Goal: Find specific page/section: Find specific page/section

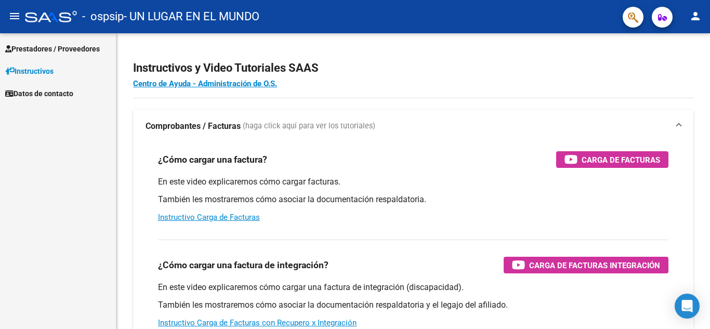
drag, startPoint x: 26, startPoint y: 29, endPoint x: 33, endPoint y: 37, distance: 10.7
click at [30, 33] on div "menu - ospsip - UN LUGAR EN EL MUNDO person Prestadores / Proveedores Facturas …" at bounding box center [355, 164] width 710 height 329
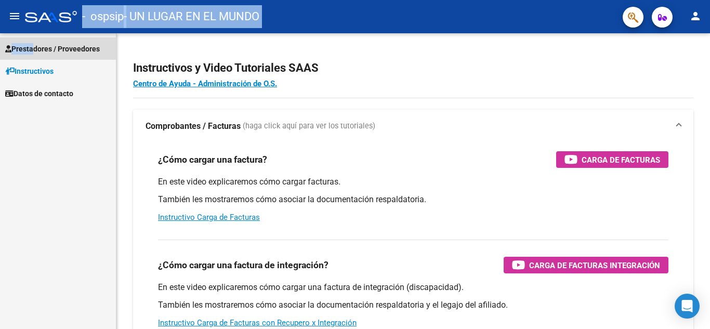
click at [45, 47] on span "Prestadores / Proveedores" at bounding box center [52, 48] width 95 height 11
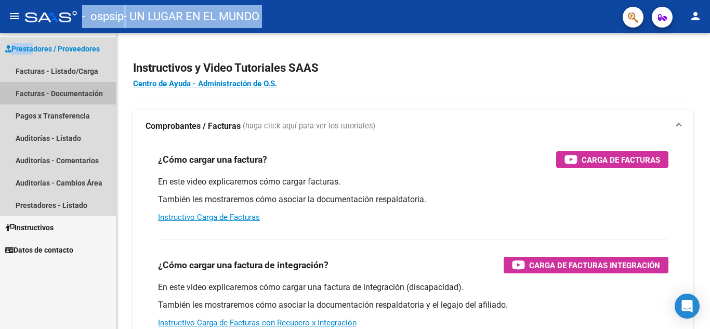
click at [81, 94] on link "Facturas - Documentación" at bounding box center [58, 93] width 116 height 22
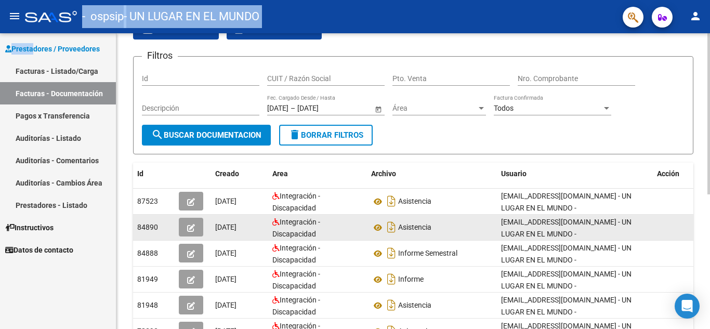
scroll to position [52, 0]
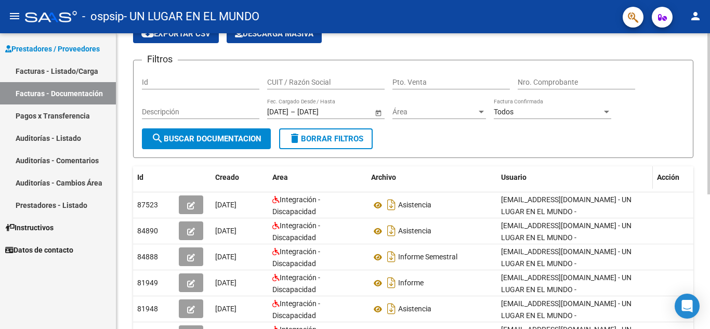
click at [584, 184] on datatable-header-cell "Usuario" at bounding box center [575, 177] width 156 height 22
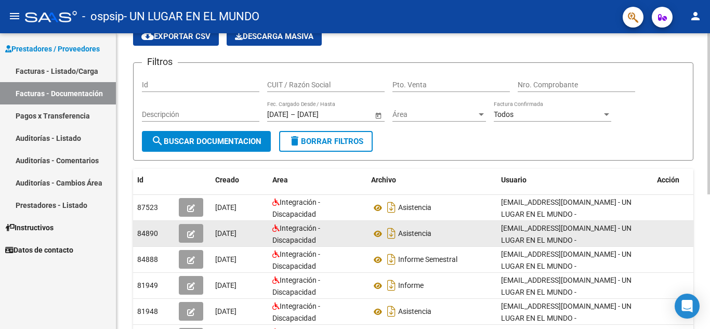
scroll to position [104, 0]
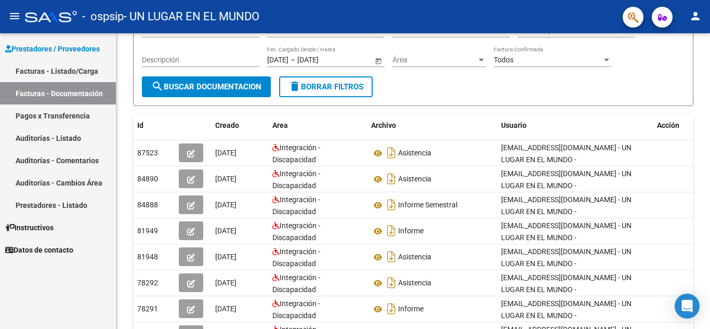
click at [71, 72] on link "Facturas - Listado/Carga" at bounding box center [58, 71] width 116 height 22
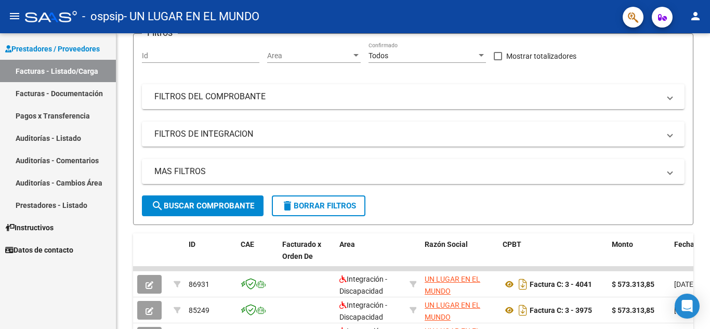
scroll to position [104, 0]
